Goal: Navigation & Orientation: Find specific page/section

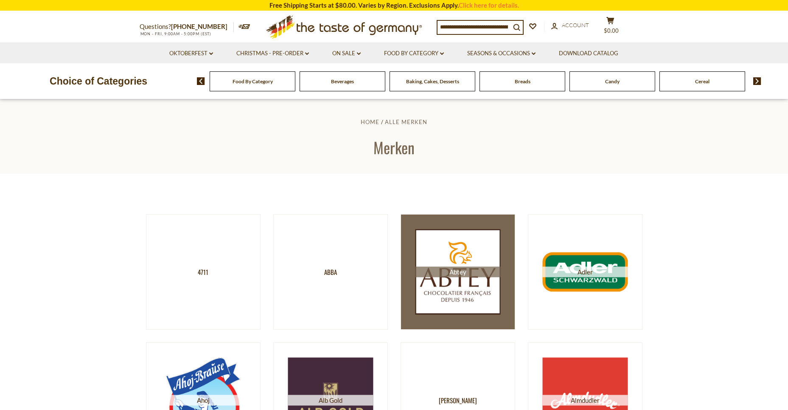
click at [457, 304] on img at bounding box center [457, 271] width 85 height 85
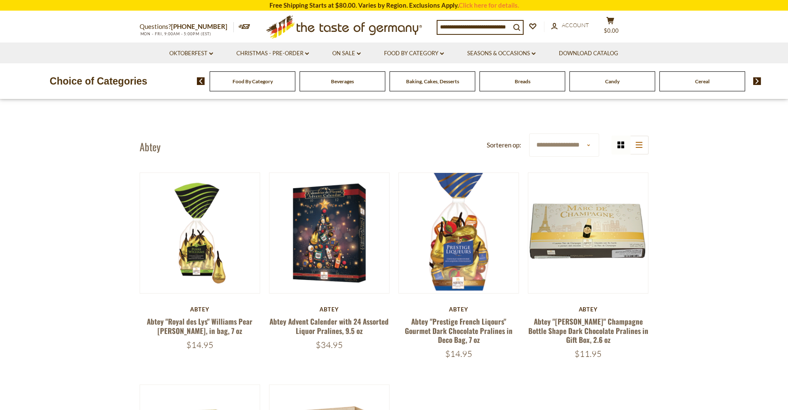
click at [295, 85] on div "Breads" at bounding box center [253, 81] width 86 height 20
click at [200, 53] on link "Oktoberfest dropdown_arrow" at bounding box center [191, 53] width 44 height 9
click at [185, 104] on link "Party Supplies" at bounding box center [185, 105] width 40 height 8
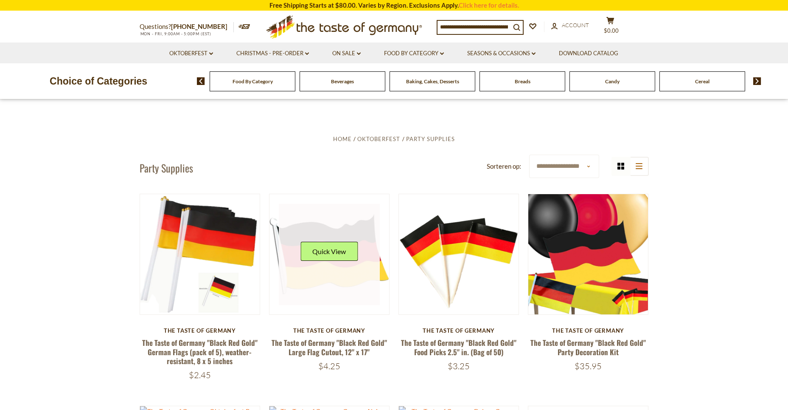
click at [337, 255] on button "Quick View" at bounding box center [329, 251] width 57 height 19
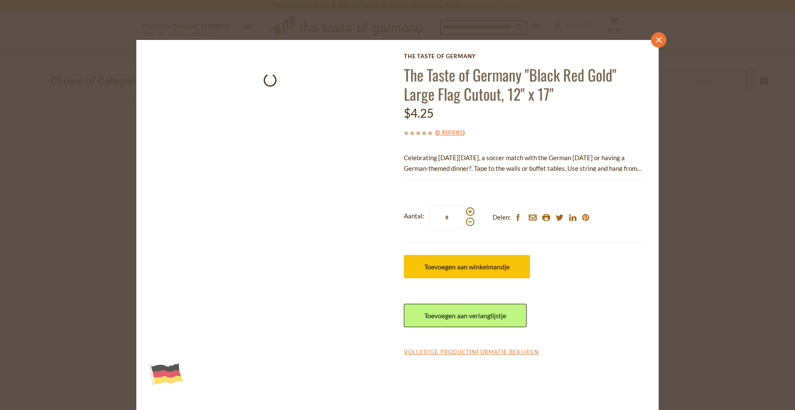
click at [659, 44] on link "close" at bounding box center [658, 39] width 15 height 15
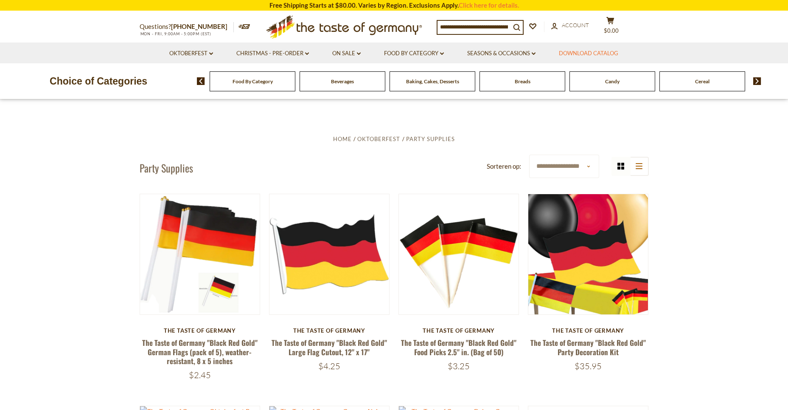
click at [591, 54] on link "Download Catalog" at bounding box center [588, 53] width 59 height 9
click at [336, 51] on link "On Sale dropdown_arrow" at bounding box center [346, 53] width 28 height 9
click at [343, 105] on link "Discount Deals" at bounding box center [349, 105] width 42 height 12
click at [295, 80] on div "Breads" at bounding box center [253, 81] width 86 height 20
